Goal: Task Accomplishment & Management: Complete application form

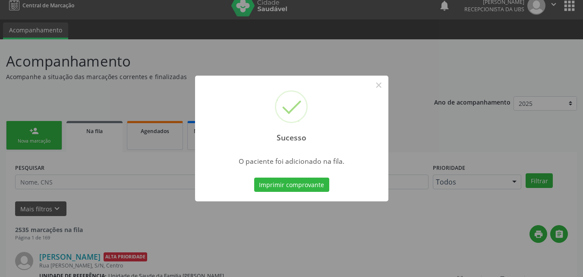
scroll to position [8, 0]
click at [374, 87] on button "×" at bounding box center [379, 85] width 15 height 15
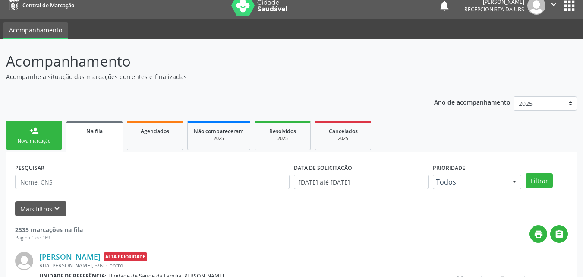
click at [46, 145] on link "person_add Nova marcação" at bounding box center [34, 135] width 56 height 29
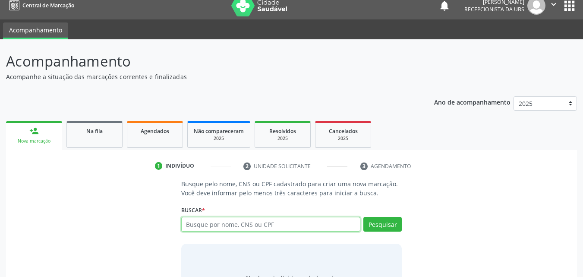
click at [222, 223] on input "text" at bounding box center [271, 224] width 180 height 15
type input "701404647849030"
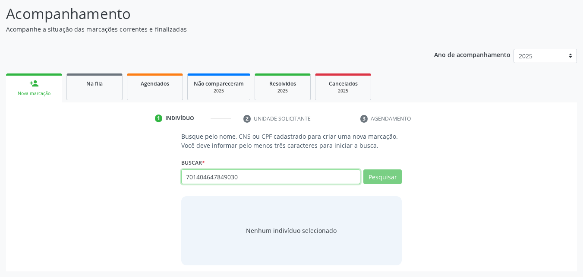
scroll to position [56, 0]
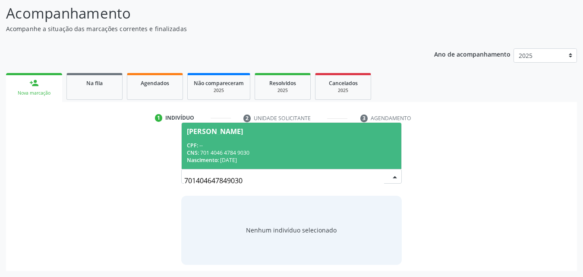
click at [254, 151] on div "CNS: 701 4046 4784 9030" at bounding box center [292, 152] width 210 height 7
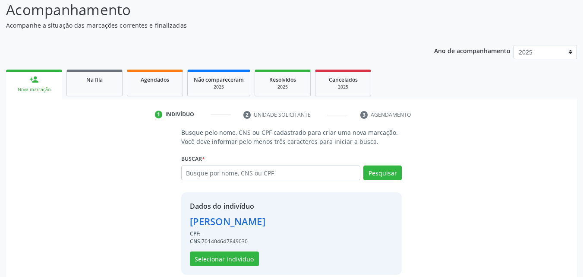
scroll to position [69, 0]
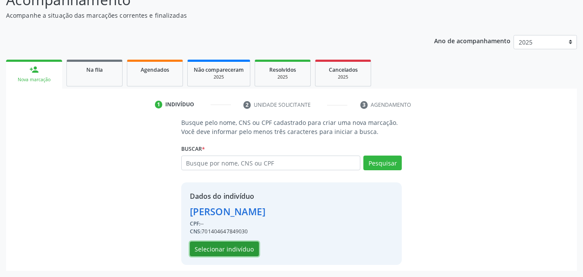
click at [238, 246] on button "Selecionar indivíduo" at bounding box center [224, 248] width 69 height 15
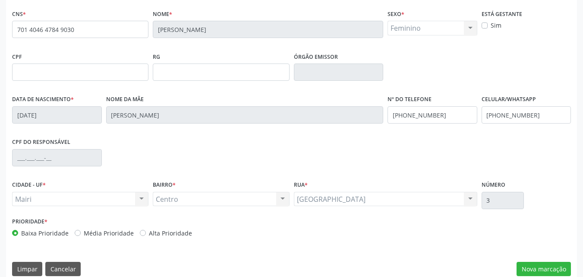
scroll to position [191, 0]
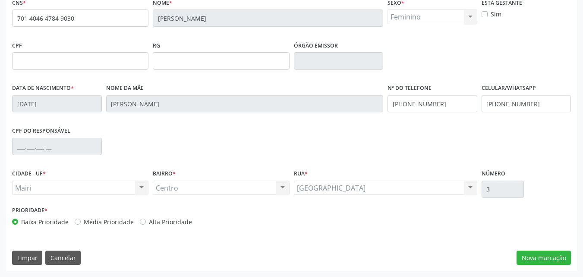
click at [169, 221] on label "Alta Prioridade" at bounding box center [170, 221] width 43 height 9
click at [146, 221] on input "Alta Prioridade" at bounding box center [143, 221] width 6 height 8
radio input "true"
click at [543, 253] on button "Nova marcação" at bounding box center [544, 257] width 54 height 15
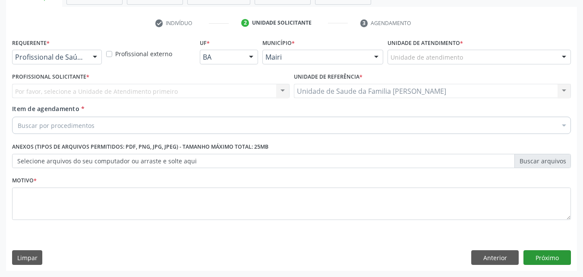
scroll to position [151, 0]
click at [436, 51] on div "Unidade de atendimento" at bounding box center [479, 57] width 183 height 15
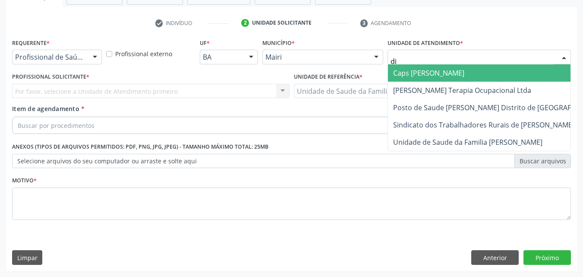
type input "dil"
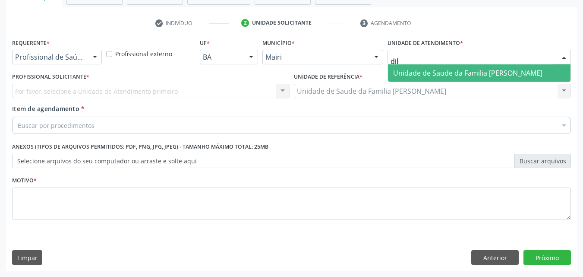
click at [445, 77] on span "Unidade de Saude da Familia [PERSON_NAME]" at bounding box center [467, 72] width 149 height 9
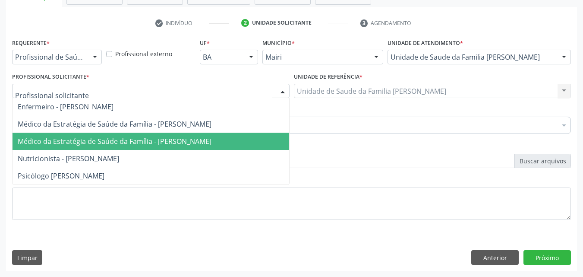
click at [58, 136] on span "Médico da Estratégia de Saúde da Família - [PERSON_NAME]" at bounding box center [151, 140] width 277 height 17
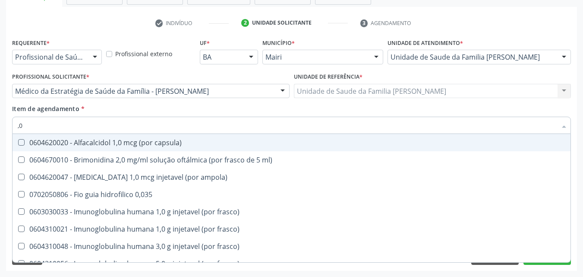
type input ","
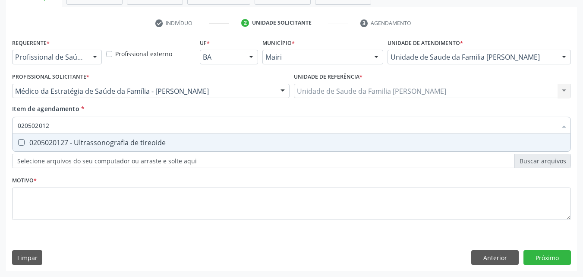
type input "0205020127"
click at [63, 145] on div "0205020127 - Ultrassonografia de tireoide" at bounding box center [292, 142] width 548 height 7
checkbox tireoide "true"
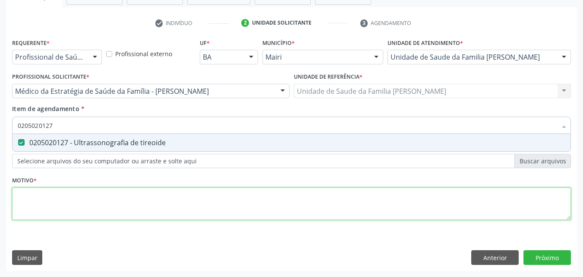
click at [58, 204] on div "Requerente * Profissional de Saúde Profissional de Saúde Paciente Nenhum result…" at bounding box center [291, 133] width 559 height 195
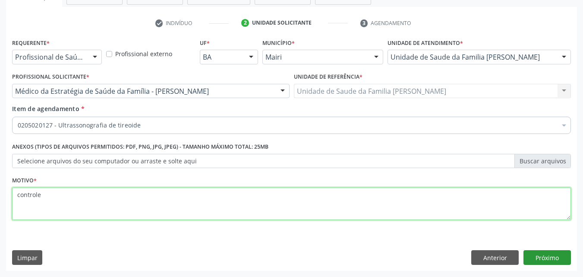
type textarea "controle"
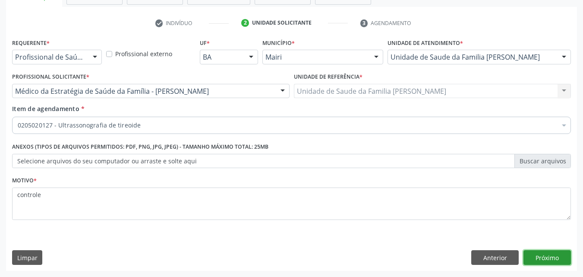
click at [555, 254] on button "Próximo" at bounding box center [546, 257] width 47 height 15
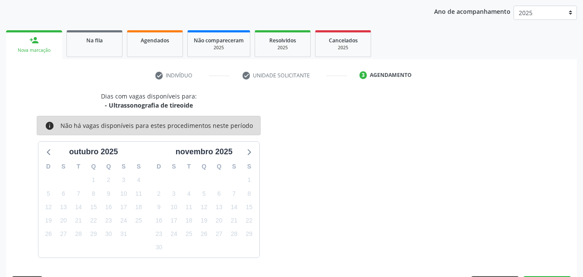
scroll to position [124, 0]
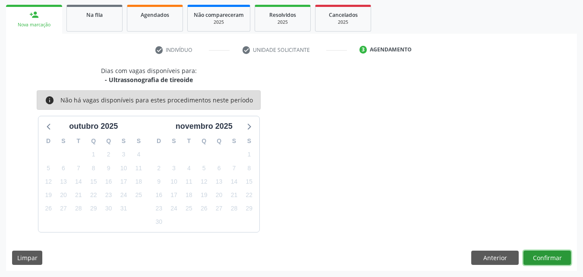
click at [554, 254] on button "Confirmar" at bounding box center [546, 257] width 47 height 15
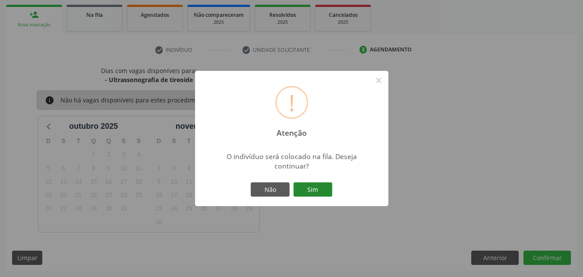
click at [312, 191] on button "Sim" at bounding box center [312, 189] width 39 height 15
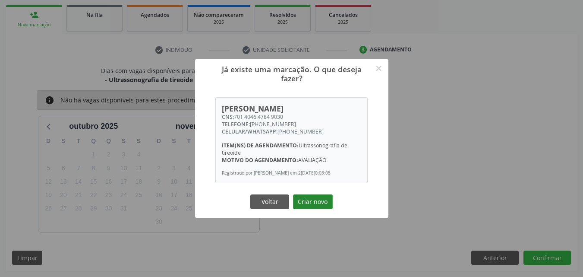
click at [326, 204] on button "Criar novo" at bounding box center [313, 201] width 40 height 15
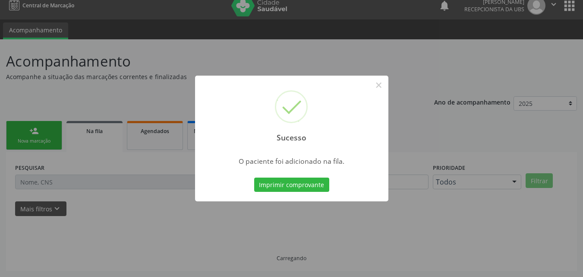
scroll to position [8, 0]
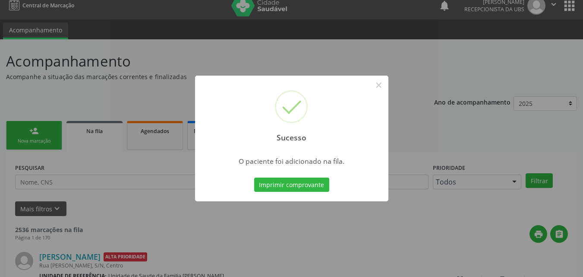
click at [254, 177] on button "Imprimir comprovante" at bounding box center [291, 184] width 75 height 15
